Goal: Task Accomplishment & Management: Use online tool/utility

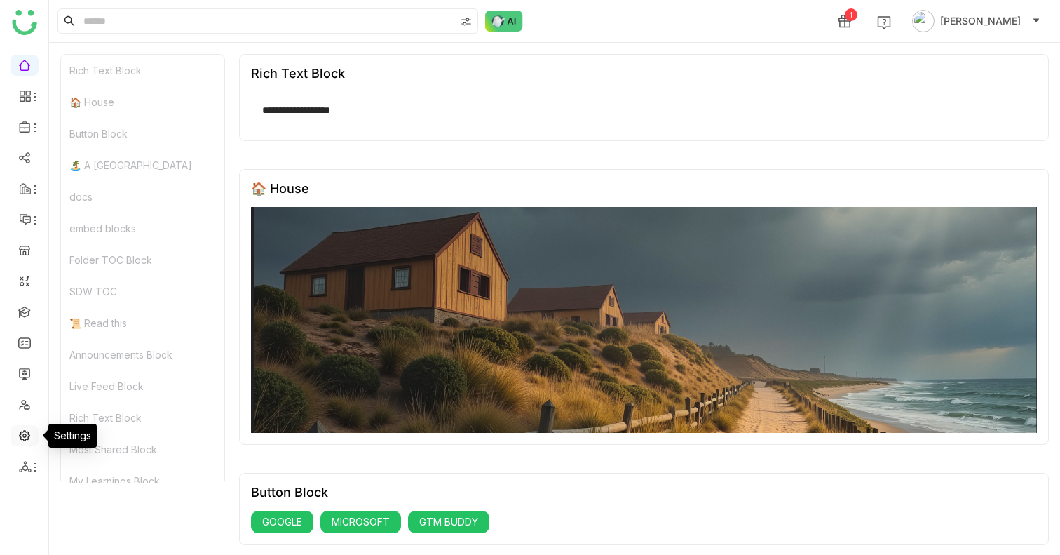
click at [29, 433] on link at bounding box center [24, 434] width 13 height 12
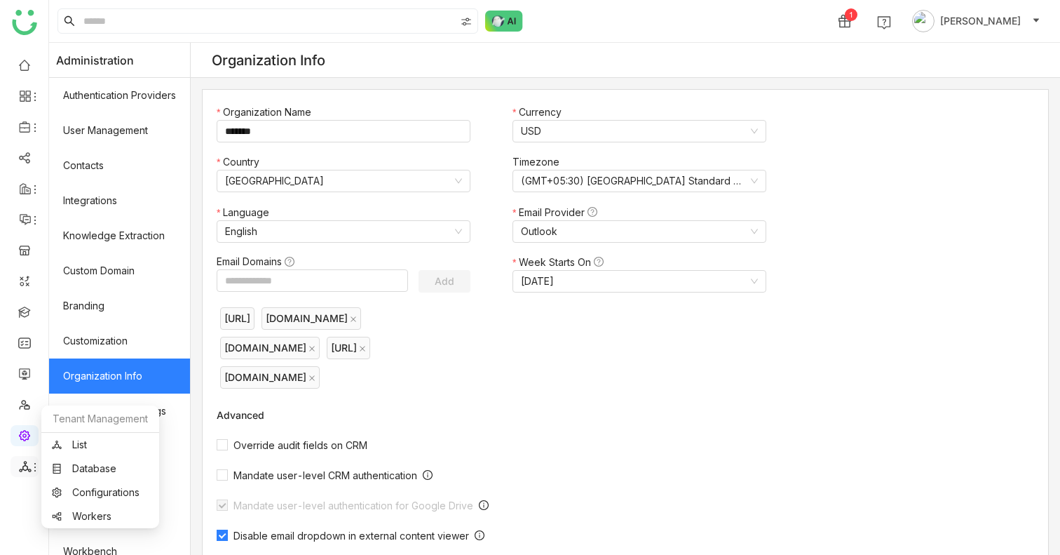
click at [30, 464] on icon at bounding box center [34, 466] width 11 height 11
click at [86, 448] on link "List" at bounding box center [100, 445] width 97 height 10
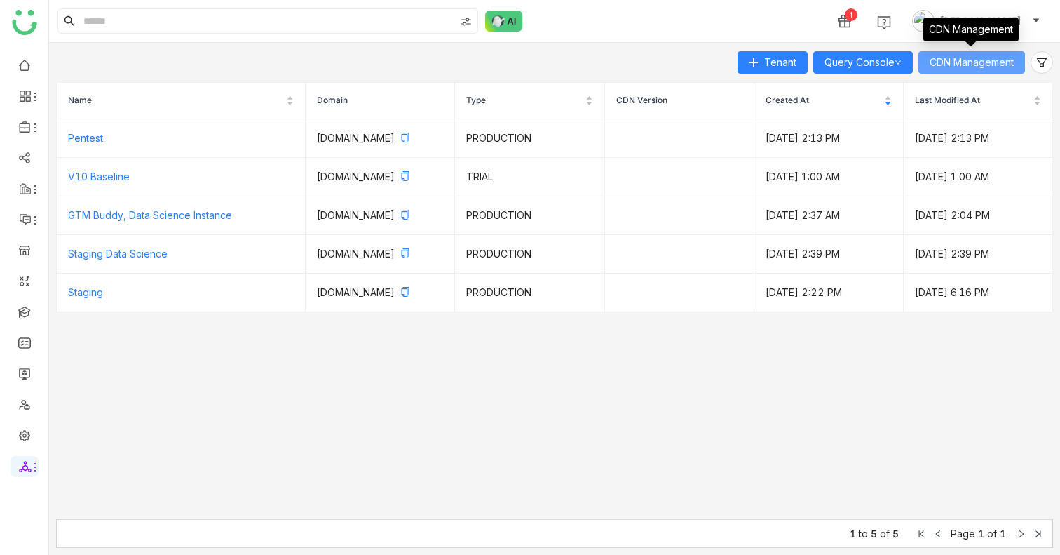
click at [950, 62] on span "CDN Management" at bounding box center [972, 62] width 84 height 15
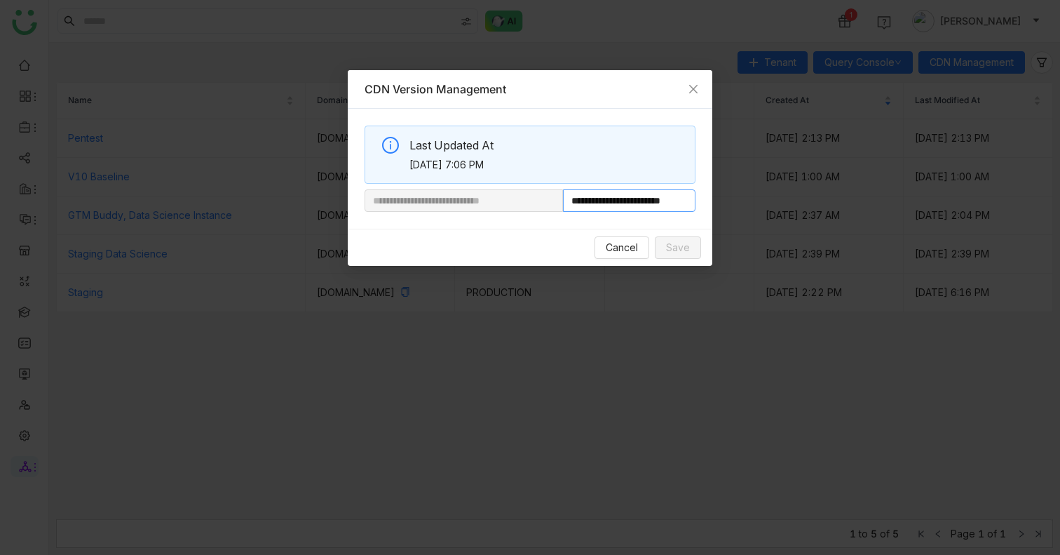
scroll to position [0, 32]
drag, startPoint x: 612, startPoint y: 198, endPoint x: 868, endPoint y: 198, distance: 255.9
click at [869, 198] on nz-modal-container "**********" at bounding box center [530, 277] width 1060 height 555
type input "**********"
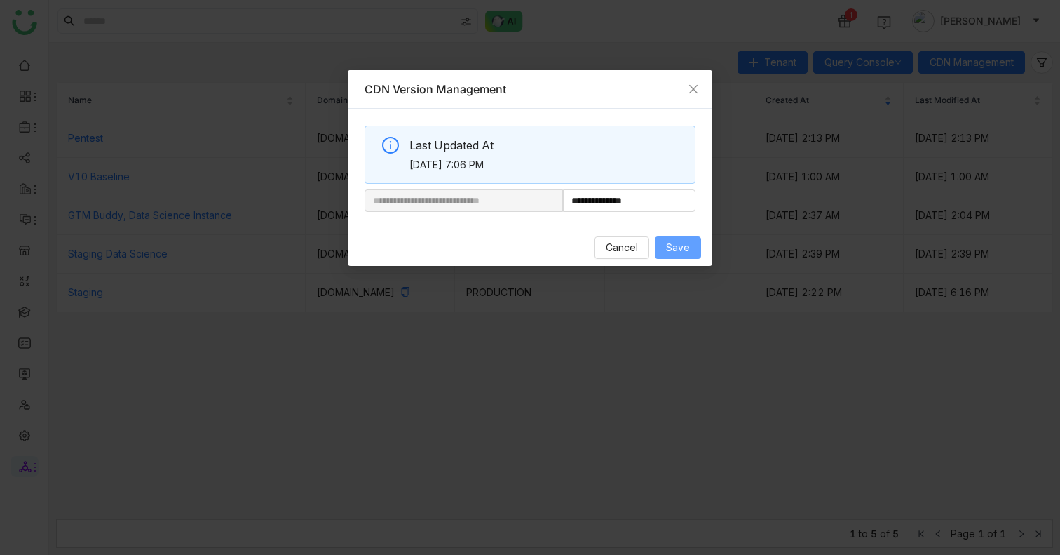
click at [684, 252] on span "Save" at bounding box center [678, 247] width 24 height 15
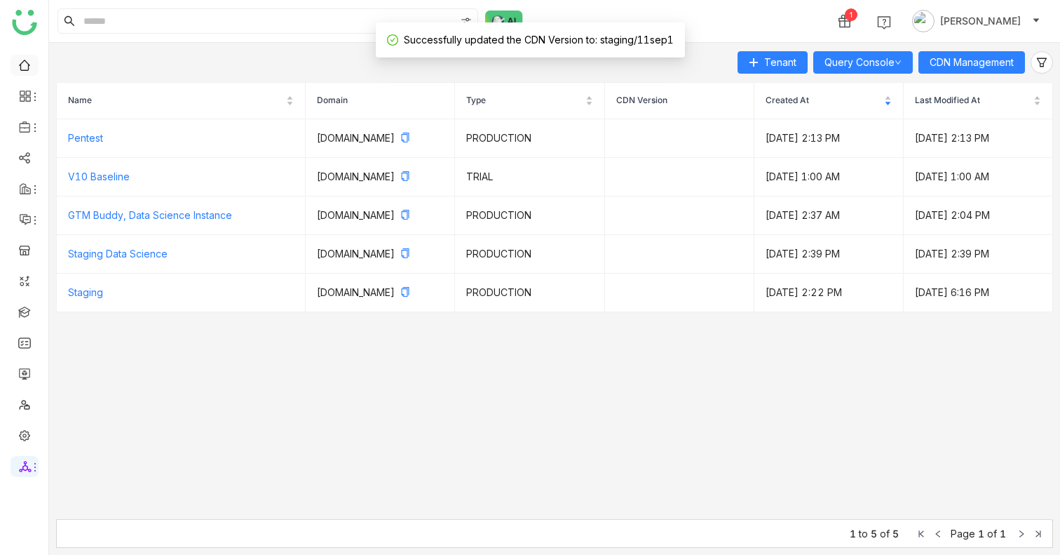
click at [22, 70] on link at bounding box center [24, 64] width 13 height 12
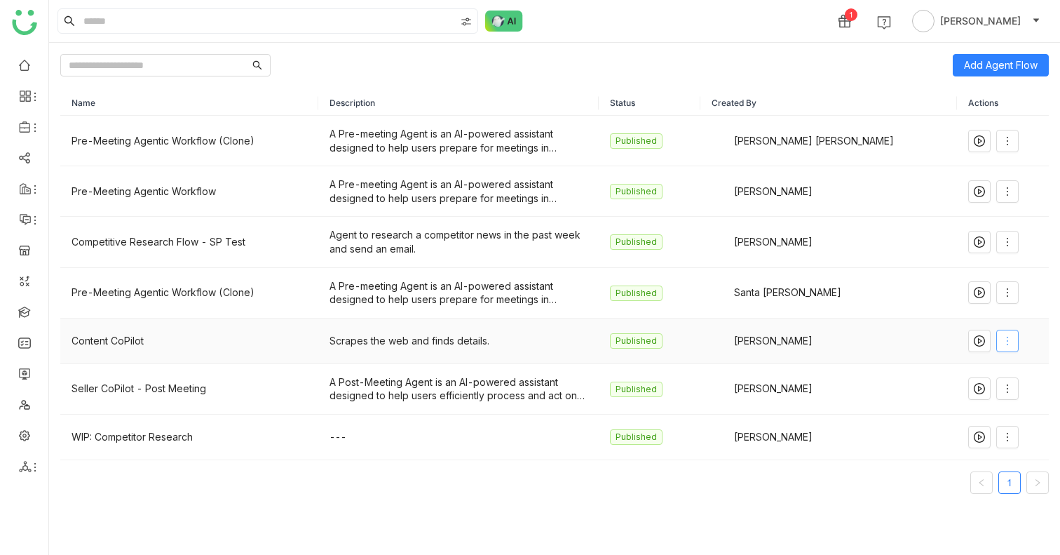
click at [997, 336] on span at bounding box center [1007, 340] width 21 height 11
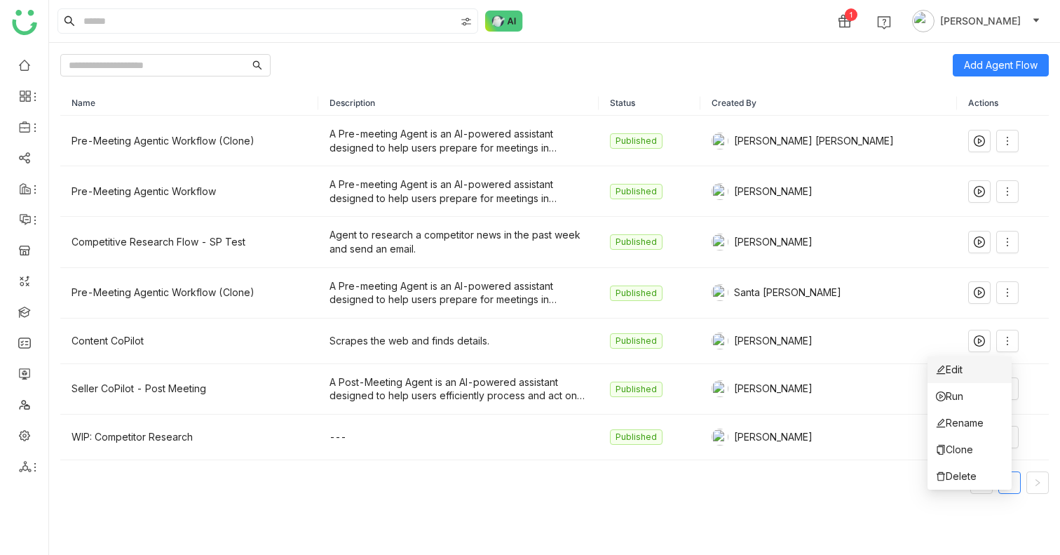
click at [981, 367] on li "Edit" at bounding box center [969, 369] width 84 height 27
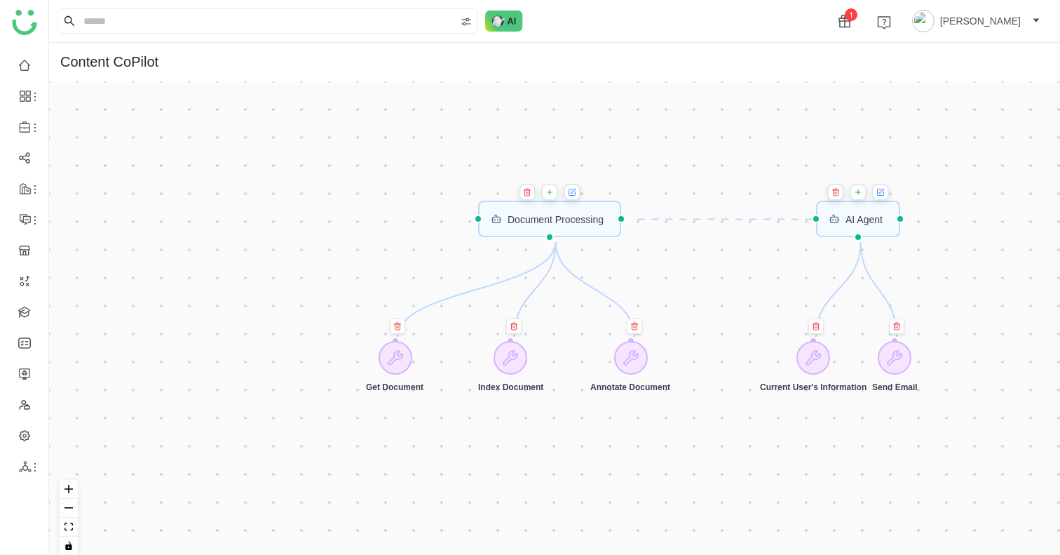
click at [555, 198] on button at bounding box center [549, 192] width 17 height 17
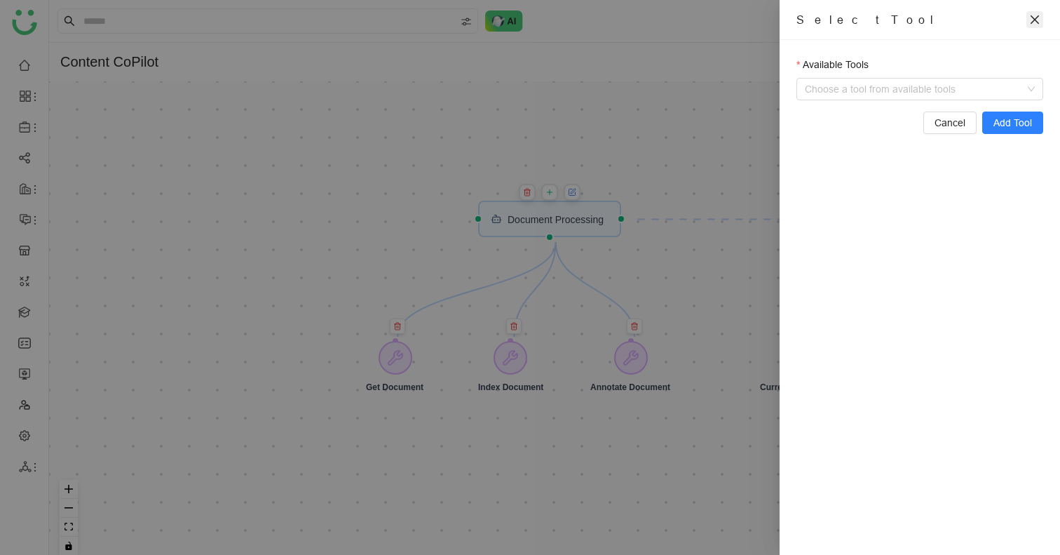
click at [1036, 15] on icon "close" at bounding box center [1034, 19] width 11 height 11
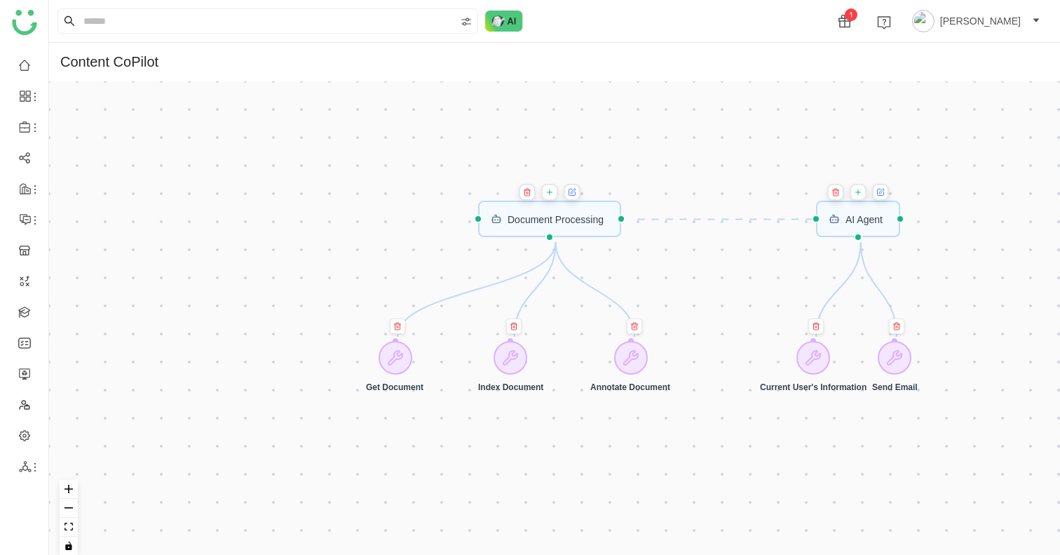
click at [552, 196] on icon at bounding box center [549, 191] width 8 height 11
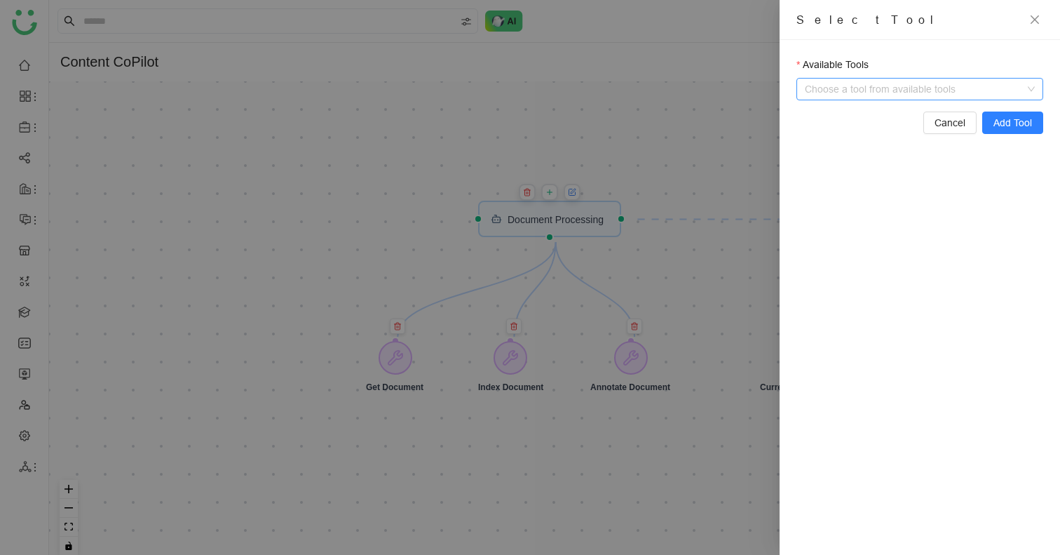
click at [837, 89] on input "Available Tools" at bounding box center [920, 89] width 217 height 21
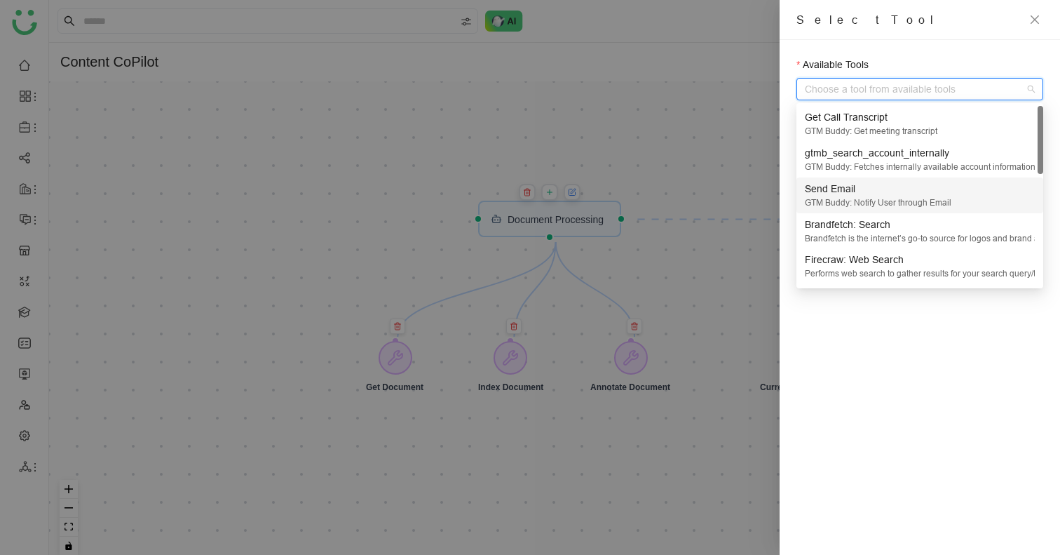
click at [826, 204] on div "GTM Buddy: Notify User through Email" at bounding box center [920, 202] width 230 height 13
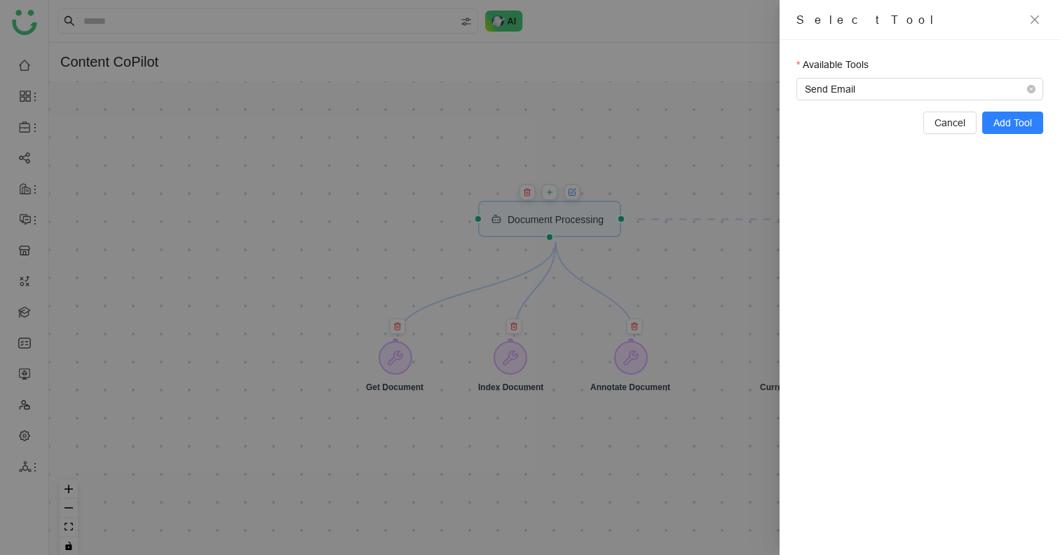
click at [729, 161] on div at bounding box center [530, 277] width 1060 height 555
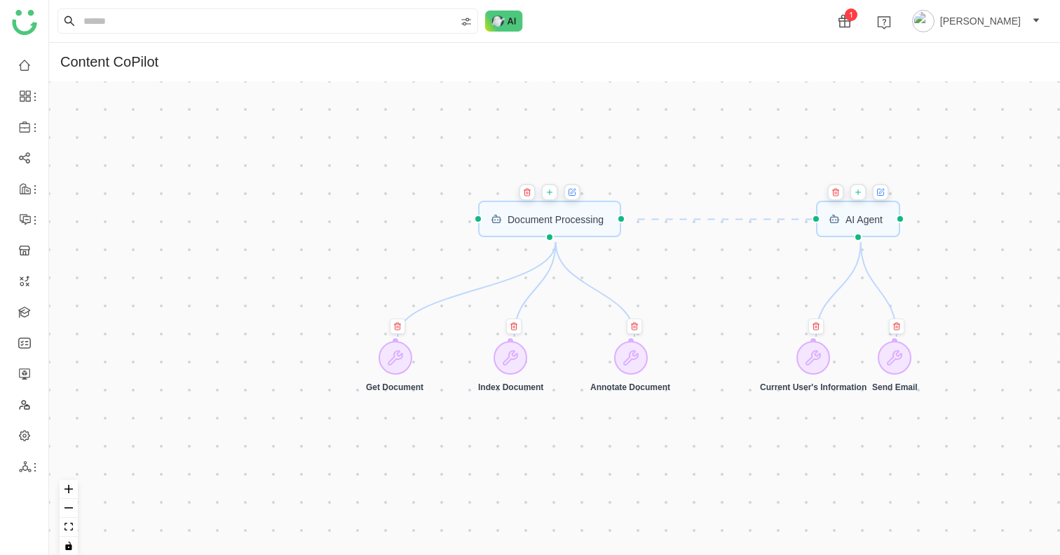
click at [673, 326] on div "Trigger Start workflow Document Processing AI Agent Get Document Index Document…" at bounding box center [554, 323] width 1011 height 484
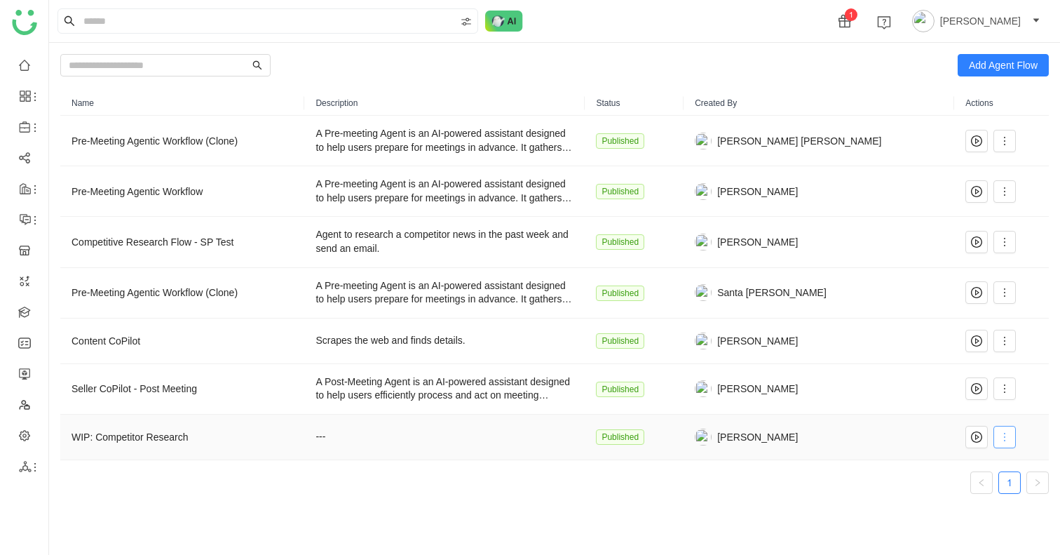
click at [1000, 435] on icon at bounding box center [1004, 436] width 11 height 11
click at [954, 303] on span "Edit" at bounding box center [947, 301] width 27 height 15
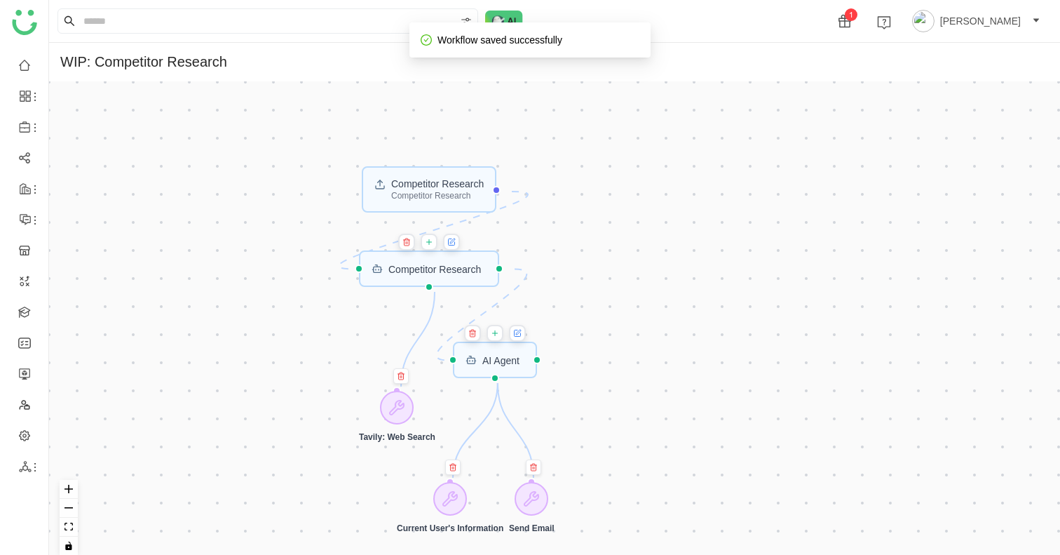
drag, startPoint x: 707, startPoint y: 229, endPoint x: 708, endPoint y: 397, distance: 168.9
click at [707, 397] on div "Competitor Research Competitor Research AI Agent Competitor Research Current Us…" at bounding box center [554, 323] width 1011 height 484
click at [186, 256] on div "Competitor Research Competitor Research AI Agent Competitor Research Current Us…" at bounding box center [554, 323] width 1011 height 484
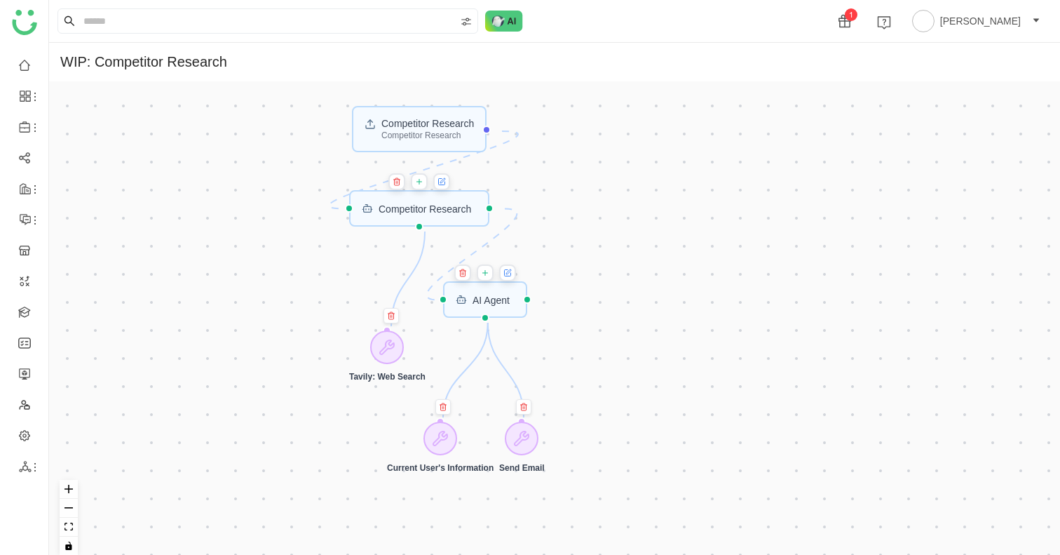
drag, startPoint x: 690, startPoint y: 115, endPoint x: 677, endPoint y: 232, distance: 117.7
click at [677, 232] on div "Competitor Research Competitor Research AI Agent Competitor Research Current Us…" at bounding box center [554, 323] width 1011 height 484
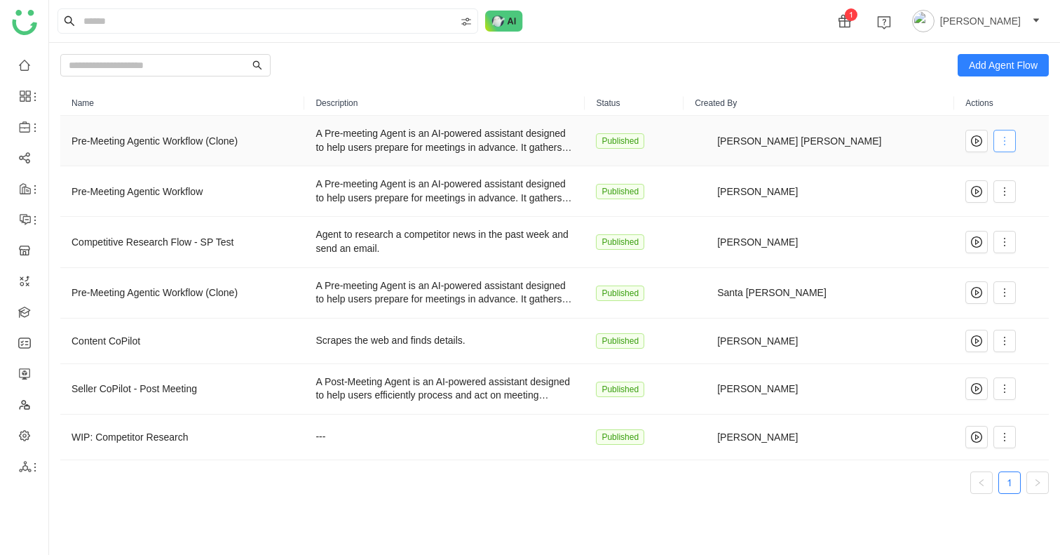
click at [1001, 137] on icon at bounding box center [1004, 140] width 11 height 11
click at [961, 165] on span "Edit" at bounding box center [947, 169] width 27 height 15
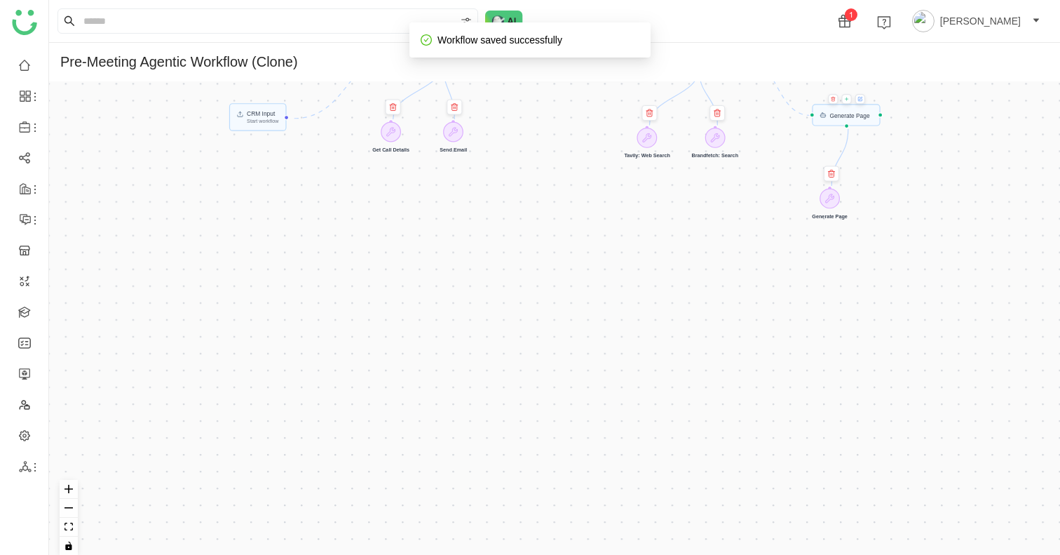
drag, startPoint x: 526, startPoint y: 290, endPoint x: 526, endPoint y: 496, distance: 205.4
click at [526, 496] on div "CRM Input Start workflow Generate Page URL Resolution Account Research Generate…" at bounding box center [554, 323] width 1011 height 484
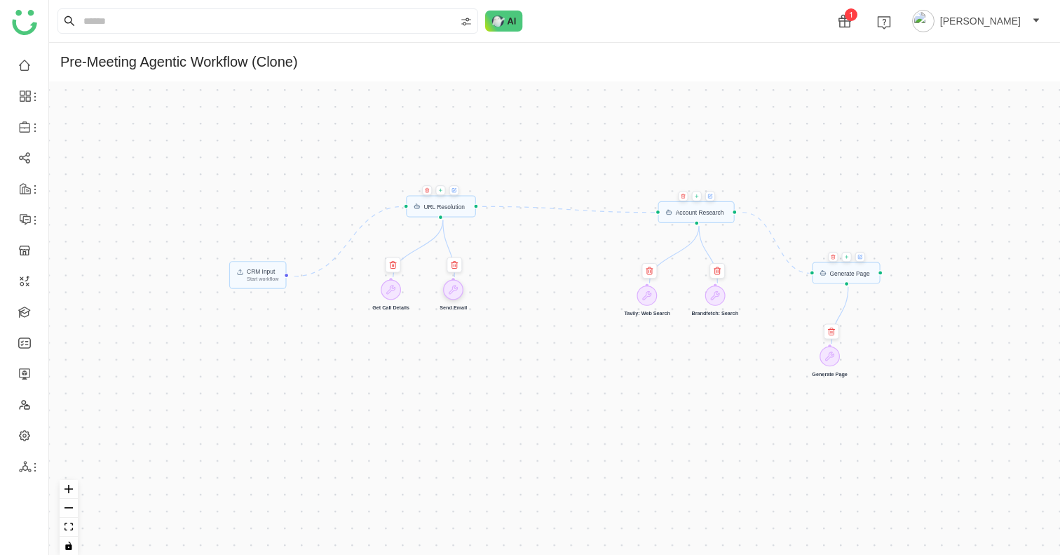
click at [457, 295] on div at bounding box center [453, 290] width 20 height 20
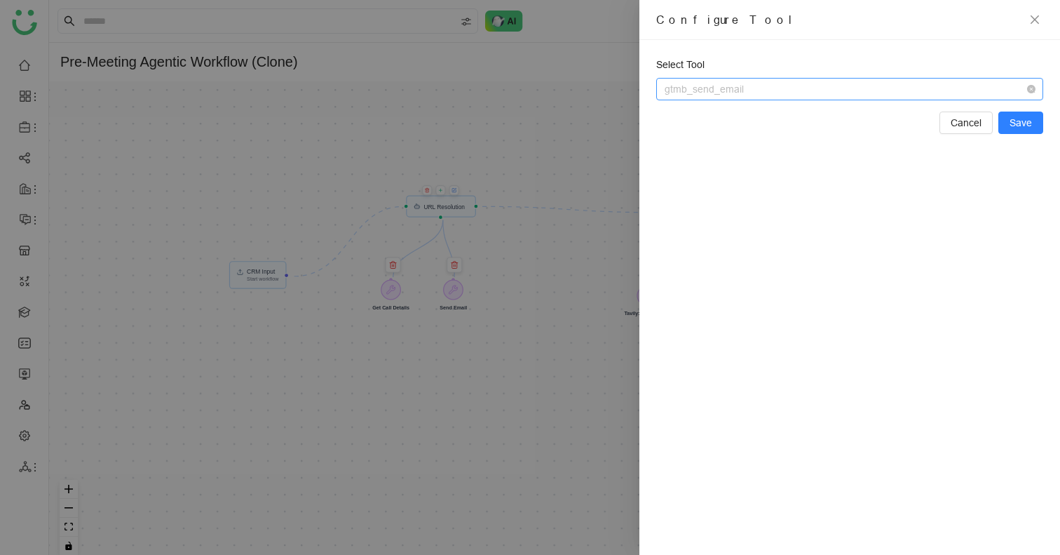
click at [804, 90] on span "gtmb_send_email" at bounding box center [850, 89] width 370 height 21
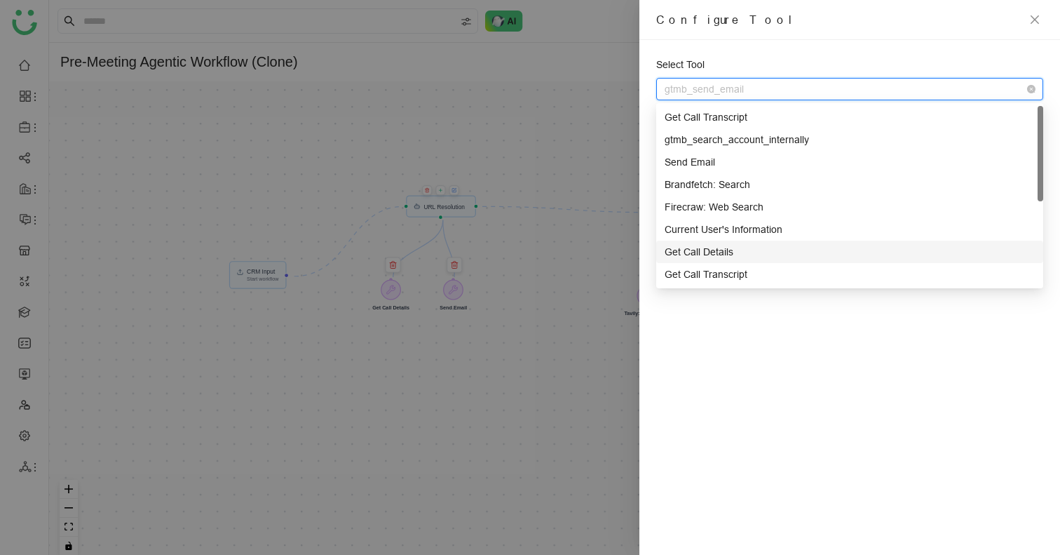
click at [791, 244] on div "Get Call Details" at bounding box center [850, 251] width 370 height 15
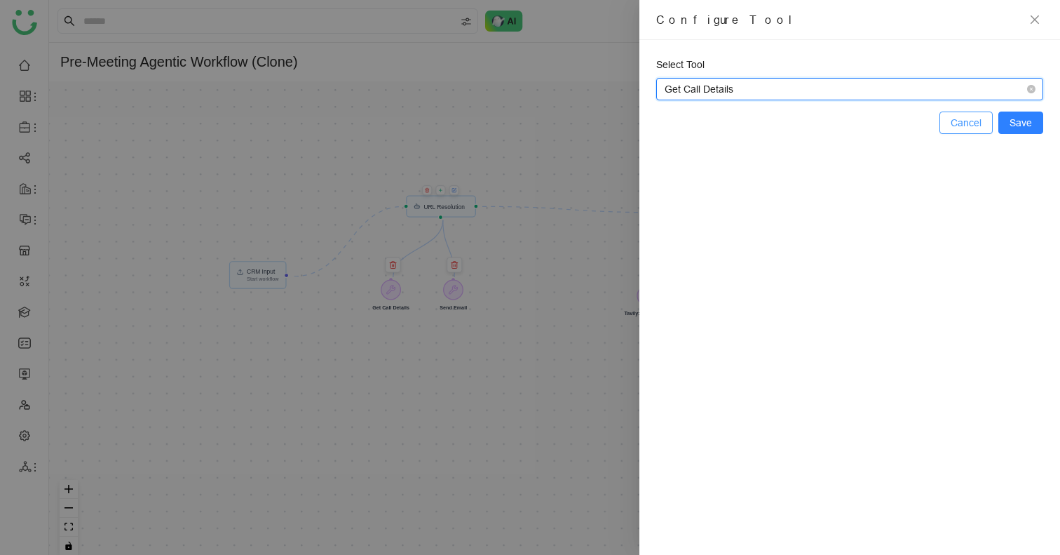
click at [973, 123] on span "Cancel" at bounding box center [966, 122] width 31 height 15
